Goal: Participate in discussion: Engage in conversation with other users on a specific topic

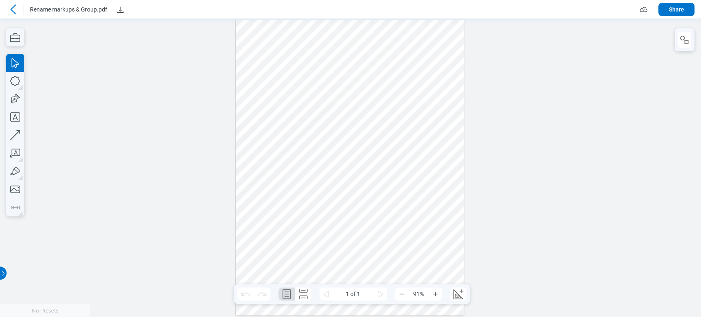
click at [10, 5] on icon at bounding box center [13, 10] width 10 height 10
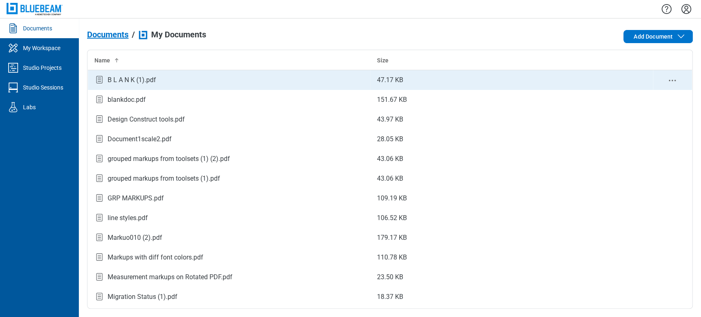
click at [154, 78] on div "B L A N K (1).pdf" at bounding box center [132, 80] width 48 height 10
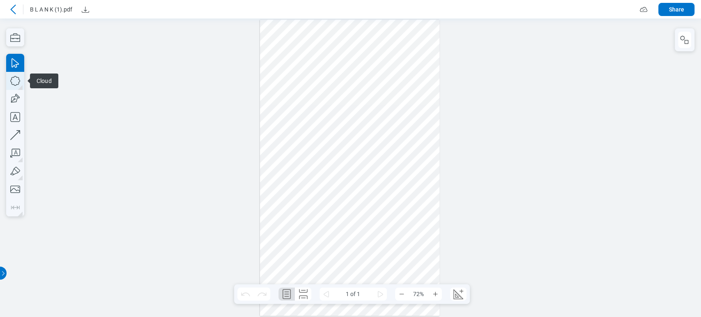
click at [15, 80] on icon "button" at bounding box center [15, 81] width 18 height 18
drag, startPoint x: 278, startPoint y: 73, endPoint x: 309, endPoint y: 118, distance: 55.1
click at [309, 118] on div at bounding box center [350, 168] width 180 height 296
click at [284, 100] on div at bounding box center [350, 168] width 180 height 296
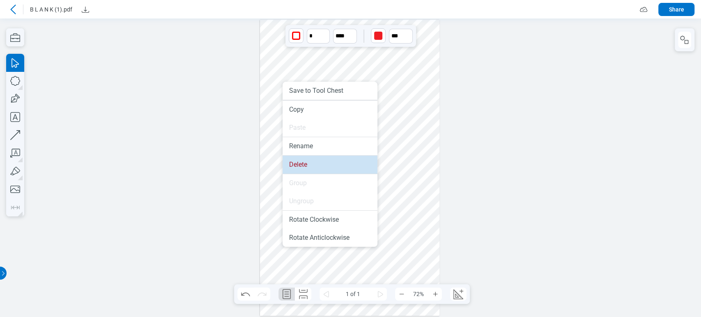
click at [305, 160] on li "Delete" at bounding box center [329, 165] width 95 height 18
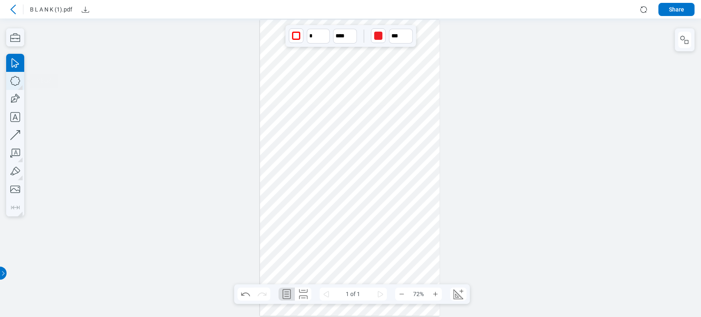
click at [13, 80] on icon "button" at bounding box center [15, 81] width 18 height 18
drag, startPoint x: 282, startPoint y: 80, endPoint x: 305, endPoint y: 109, distance: 37.6
click at [305, 109] on div at bounding box center [350, 168] width 180 height 296
click at [16, 104] on icon "button" at bounding box center [15, 99] width 18 height 18
drag, startPoint x: 401, startPoint y: 85, endPoint x: 416, endPoint y: 103, distance: 23.6
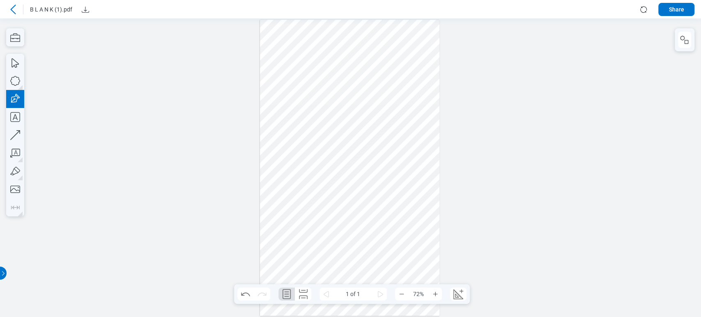
click at [415, 101] on div at bounding box center [350, 168] width 180 height 296
click at [396, 89] on div at bounding box center [350, 168] width 180 height 296
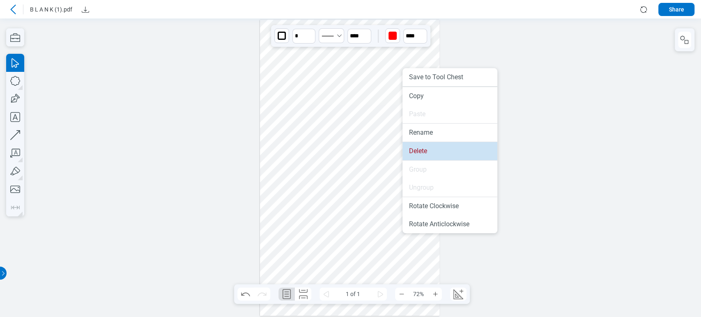
click at [423, 153] on li "Delete" at bounding box center [449, 151] width 95 height 18
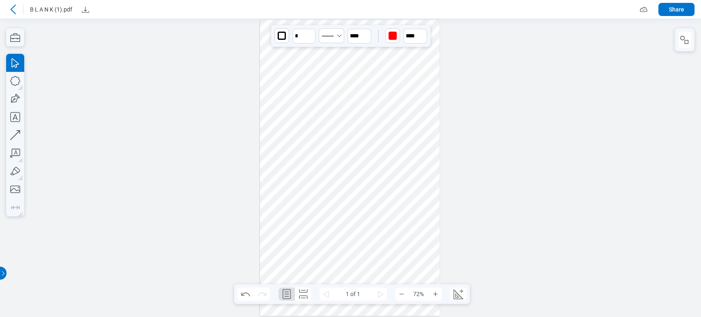
click at [11, 7] on icon at bounding box center [13, 10] width 10 height 10
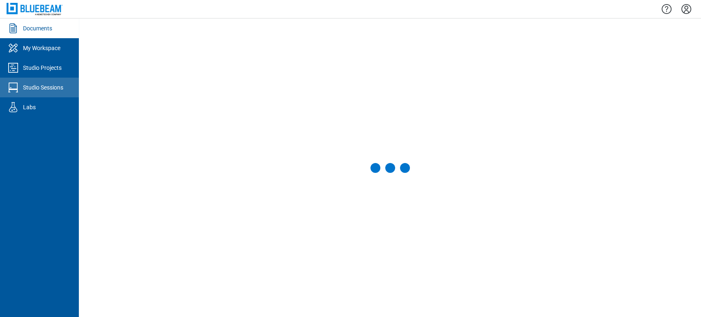
click at [43, 89] on div "Studio Sessions" at bounding box center [43, 87] width 40 height 8
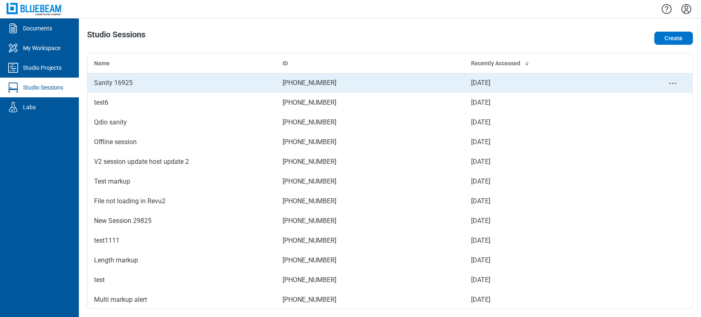
click at [154, 91] on td "Sanity 16925" at bounding box center [181, 83] width 188 height 20
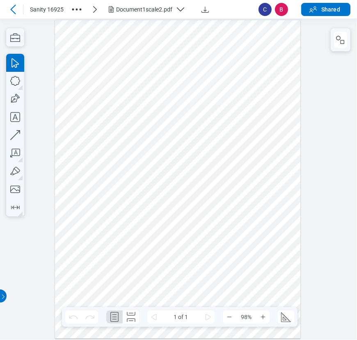
click at [140, 6] on div "Document1scale2.pdf" at bounding box center [144, 9] width 56 height 8
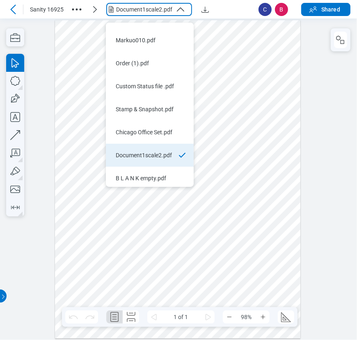
scroll to position [20, 0]
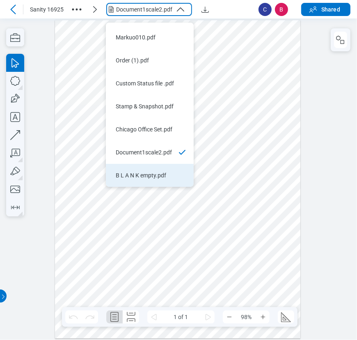
click at [161, 170] on li "B L A N K empty.pdf" at bounding box center [150, 175] width 88 height 23
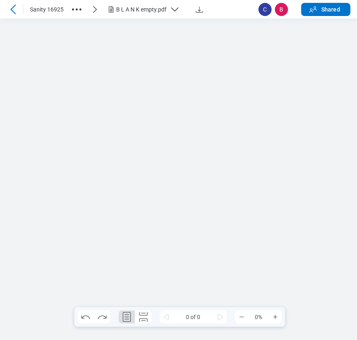
scroll to position [0, 0]
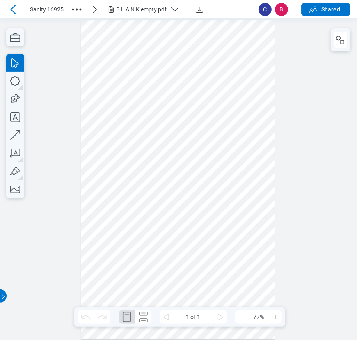
click at [242, 87] on div at bounding box center [178, 179] width 194 height 319
click at [243, 192] on div at bounding box center [178, 179] width 194 height 319
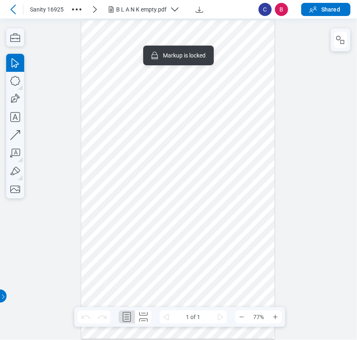
drag, startPoint x: 208, startPoint y: 186, endPoint x: 190, endPoint y: 196, distance: 20.7
click at [190, 196] on div at bounding box center [178, 179] width 194 height 319
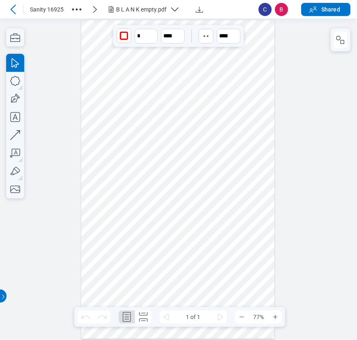
click at [154, 195] on div at bounding box center [178, 179] width 194 height 319
click at [132, 118] on div at bounding box center [178, 179] width 194 height 319
click at [130, 133] on div at bounding box center [178, 179] width 194 height 319
click at [131, 132] on div at bounding box center [178, 179] width 194 height 319
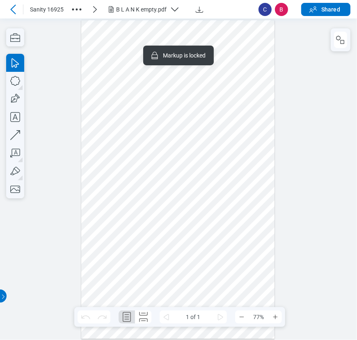
click at [234, 198] on div at bounding box center [178, 179] width 194 height 319
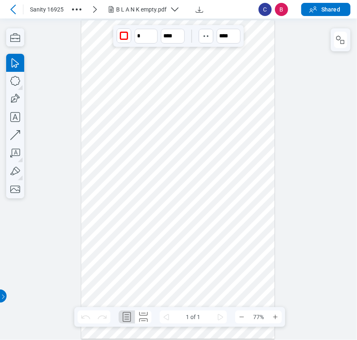
click at [158, 212] on div at bounding box center [178, 179] width 194 height 319
click at [144, 129] on div at bounding box center [178, 179] width 194 height 319
click at [202, 88] on div at bounding box center [178, 179] width 194 height 319
click at [240, 49] on div at bounding box center [178, 179] width 194 height 319
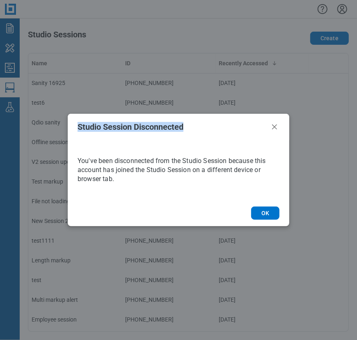
drag, startPoint x: 78, startPoint y: 127, endPoint x: 157, endPoint y: 146, distance: 80.6
click at [188, 130] on h2 "Studio Session Disconnected" at bounding box center [172, 126] width 189 height 9
click at [275, 126] on icon "Close" at bounding box center [275, 127] width 10 height 10
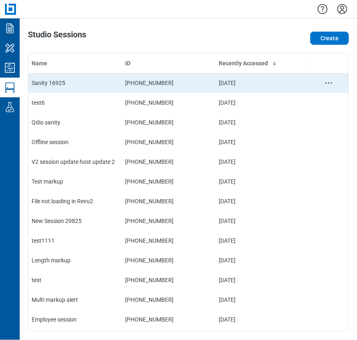
click at [155, 78] on td "[PHONE_NUMBER]" at bounding box center [169, 83] width 94 height 20
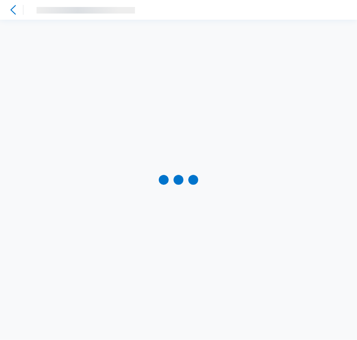
click at [155, 78] on div at bounding box center [178, 180] width 357 height 320
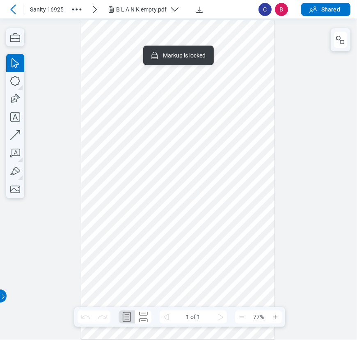
click at [130, 158] on div at bounding box center [178, 179] width 194 height 319
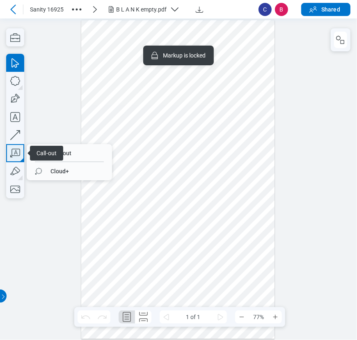
click at [13, 148] on icon "button" at bounding box center [15, 153] width 18 height 18
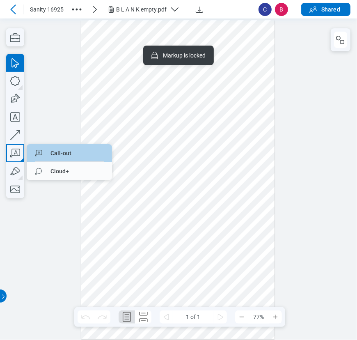
drag, startPoint x: 76, startPoint y: 151, endPoint x: 148, endPoint y: 137, distance: 73.0
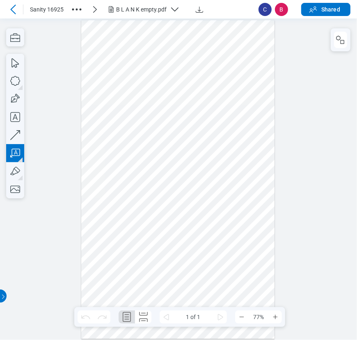
drag, startPoint x: 161, startPoint y: 142, endPoint x: 182, endPoint y: 159, distance: 26.5
click at [182, 159] on div at bounding box center [178, 179] width 194 height 319
click at [239, 159] on div at bounding box center [178, 179] width 194 height 319
click at [214, 164] on div at bounding box center [178, 179] width 194 height 319
